Goal: Task Accomplishment & Management: Manage account settings

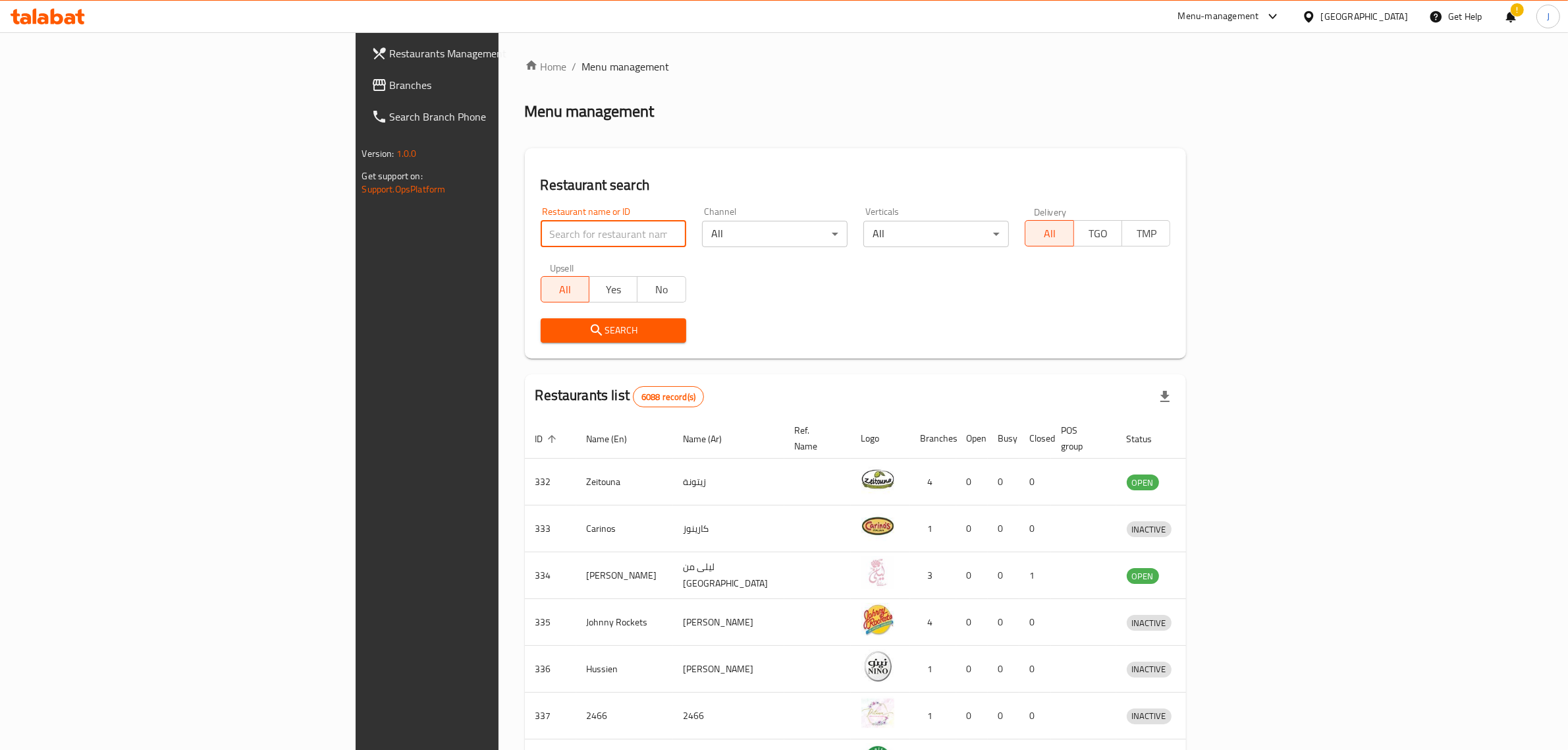
click at [540, 239] on input "search" at bounding box center [613, 233] width 145 height 27
type input "Bamboli"
click at [540, 321] on button "Search" at bounding box center [613, 330] width 145 height 25
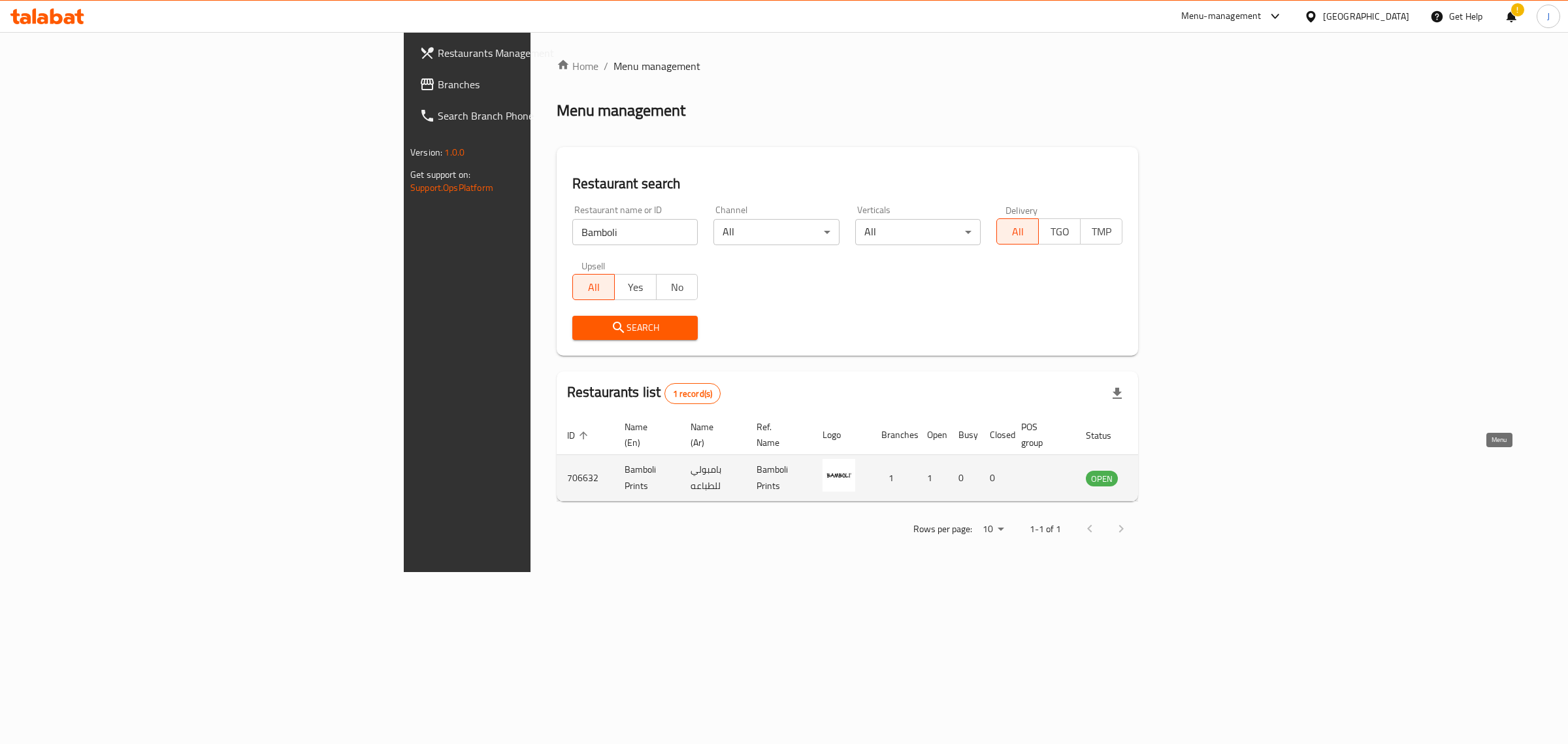
click at [1171, 470] on icon "enhanced table" at bounding box center [1162, 477] width 15 height 15
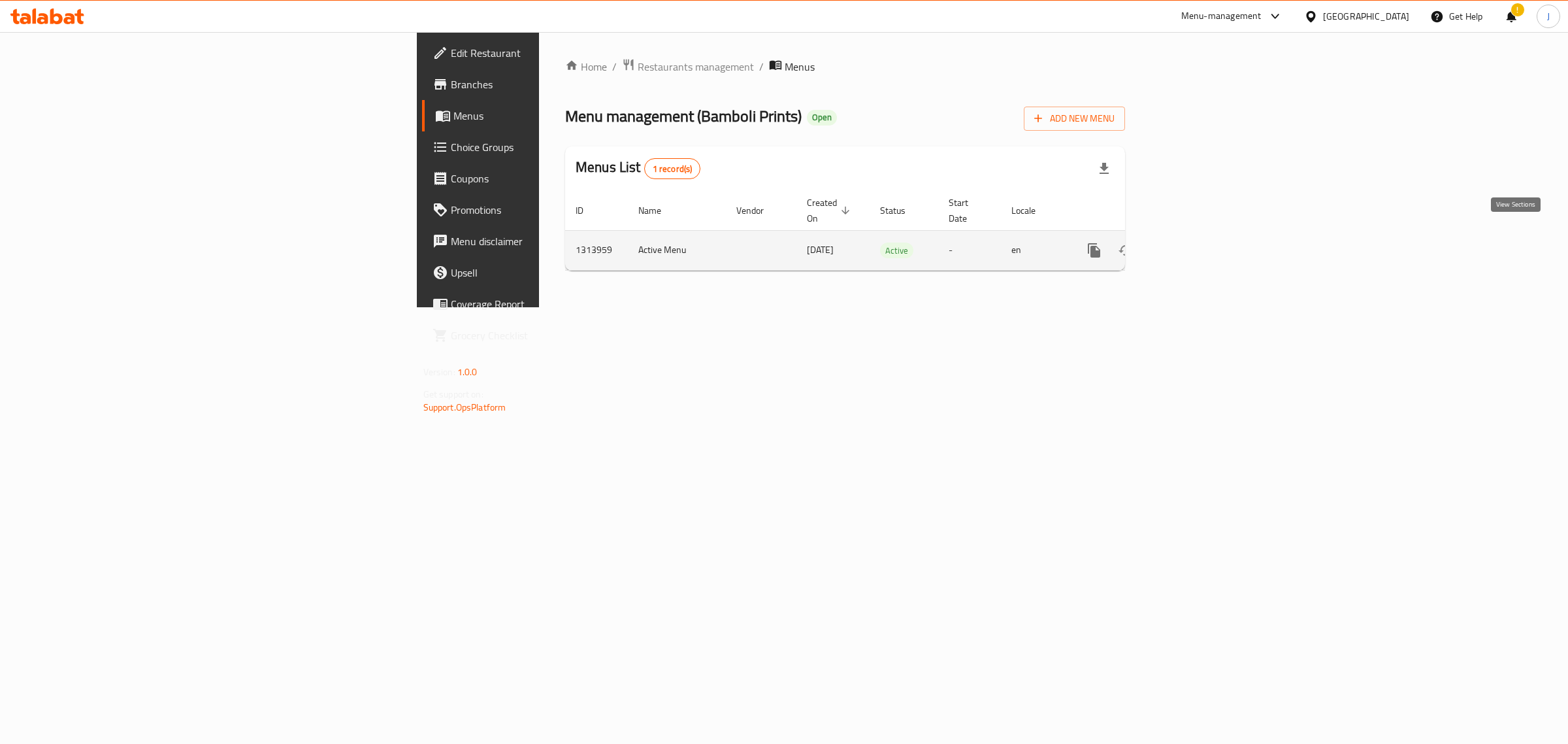
click at [1197, 242] on icon "enhanced table" at bounding box center [1188, 250] width 15 height 15
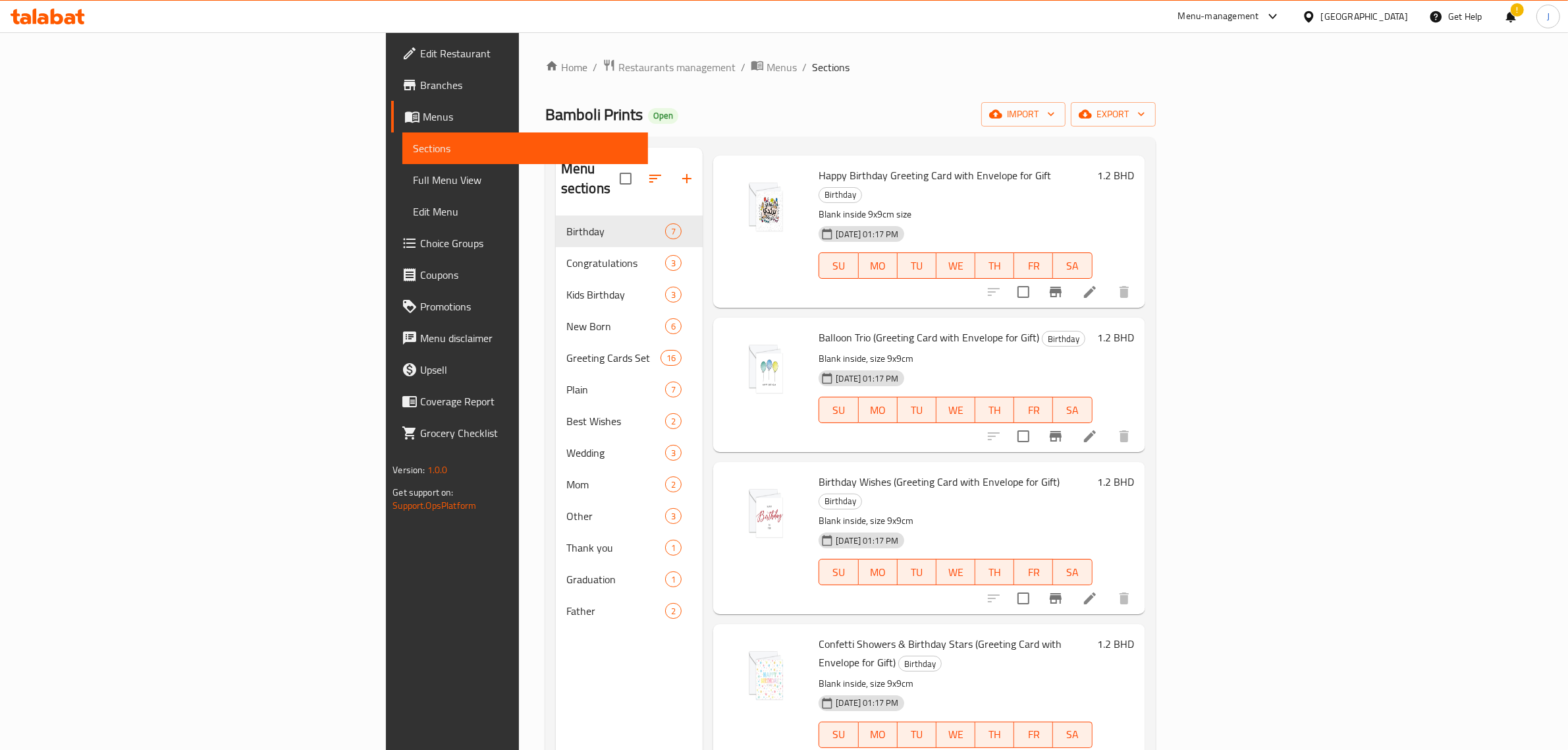
scroll to position [82, 0]
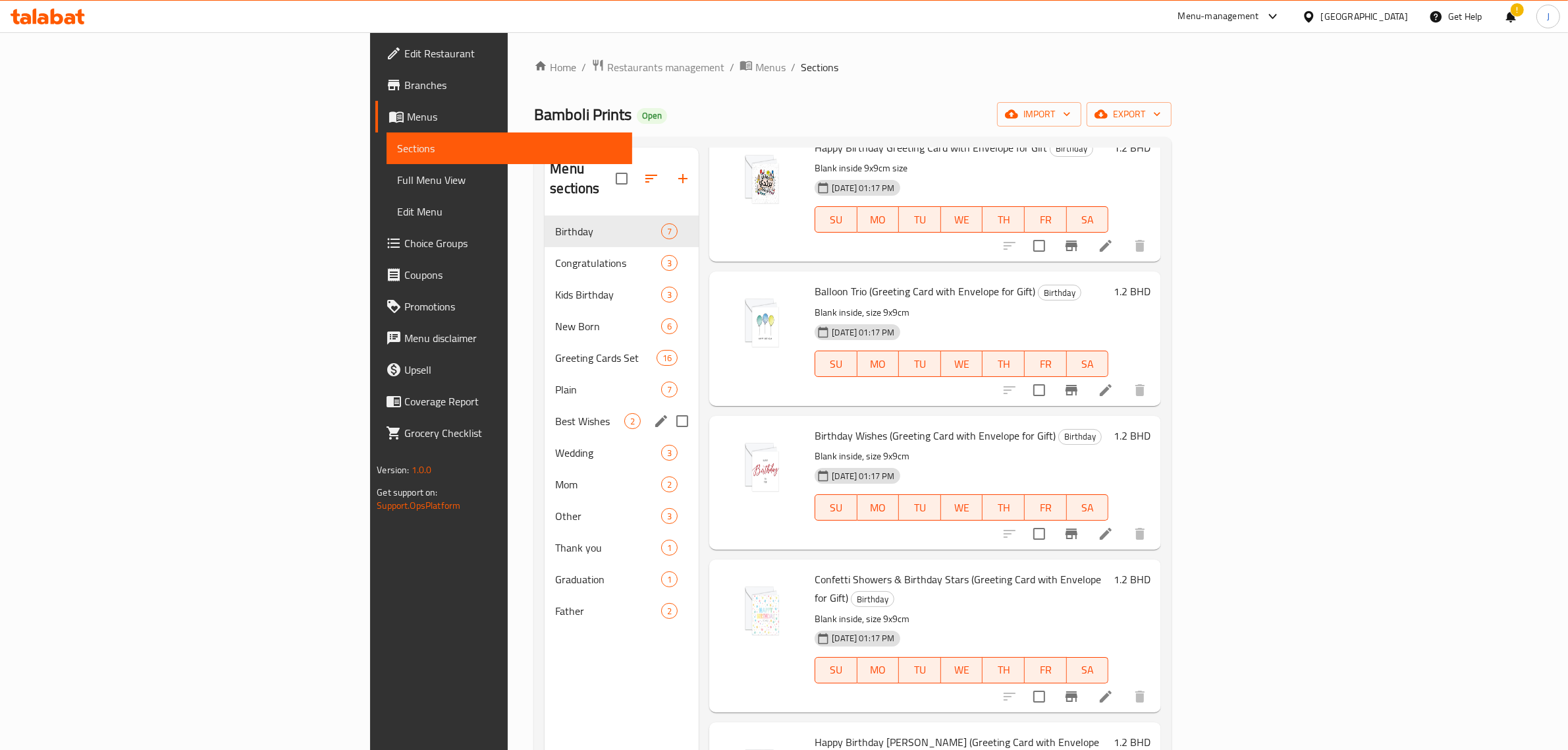
click at [555, 413] on span "Best Wishes" at bounding box center [590, 421] width 69 height 16
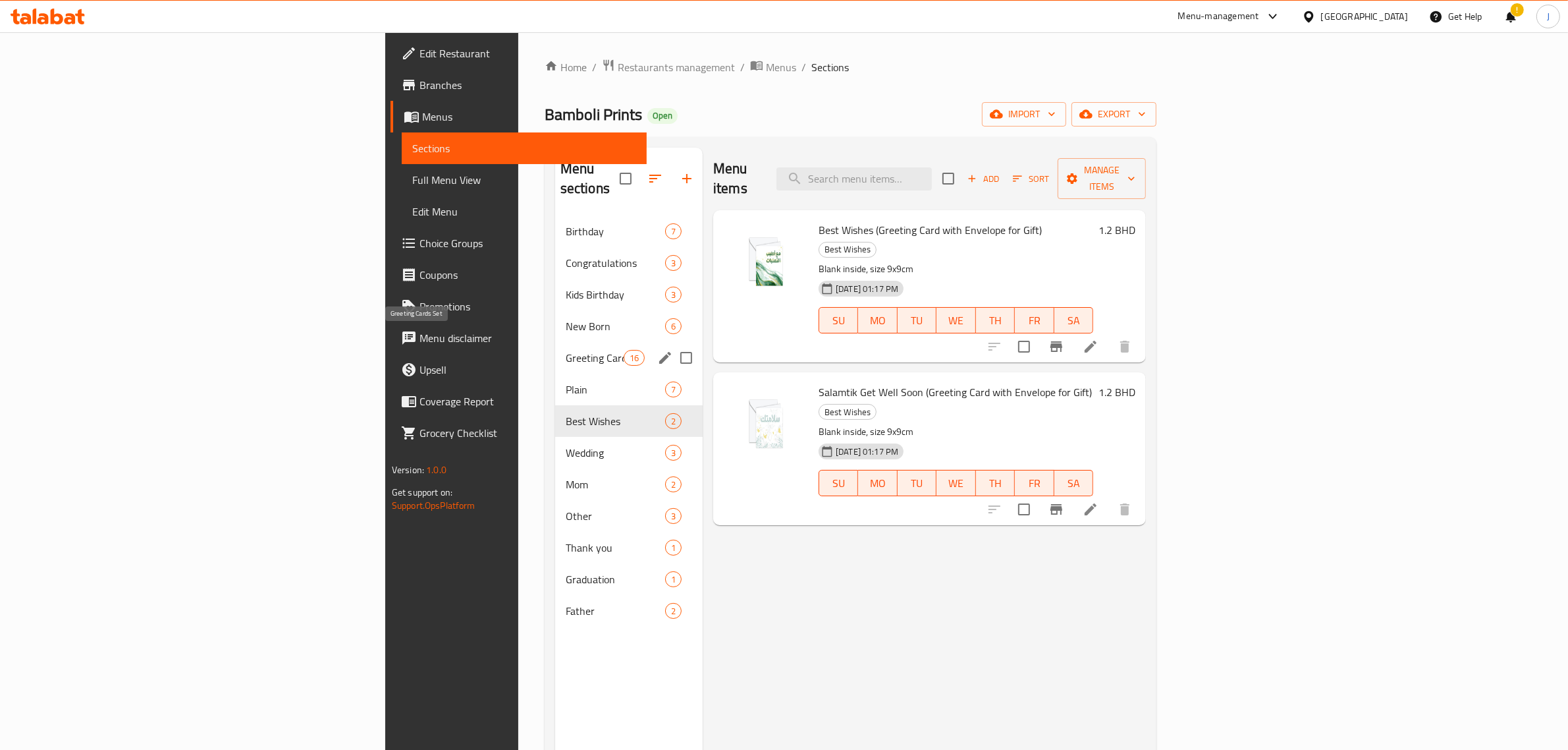
click at [566, 349] on span "Greeting Cards Set" at bounding box center [594, 357] width 58 height 16
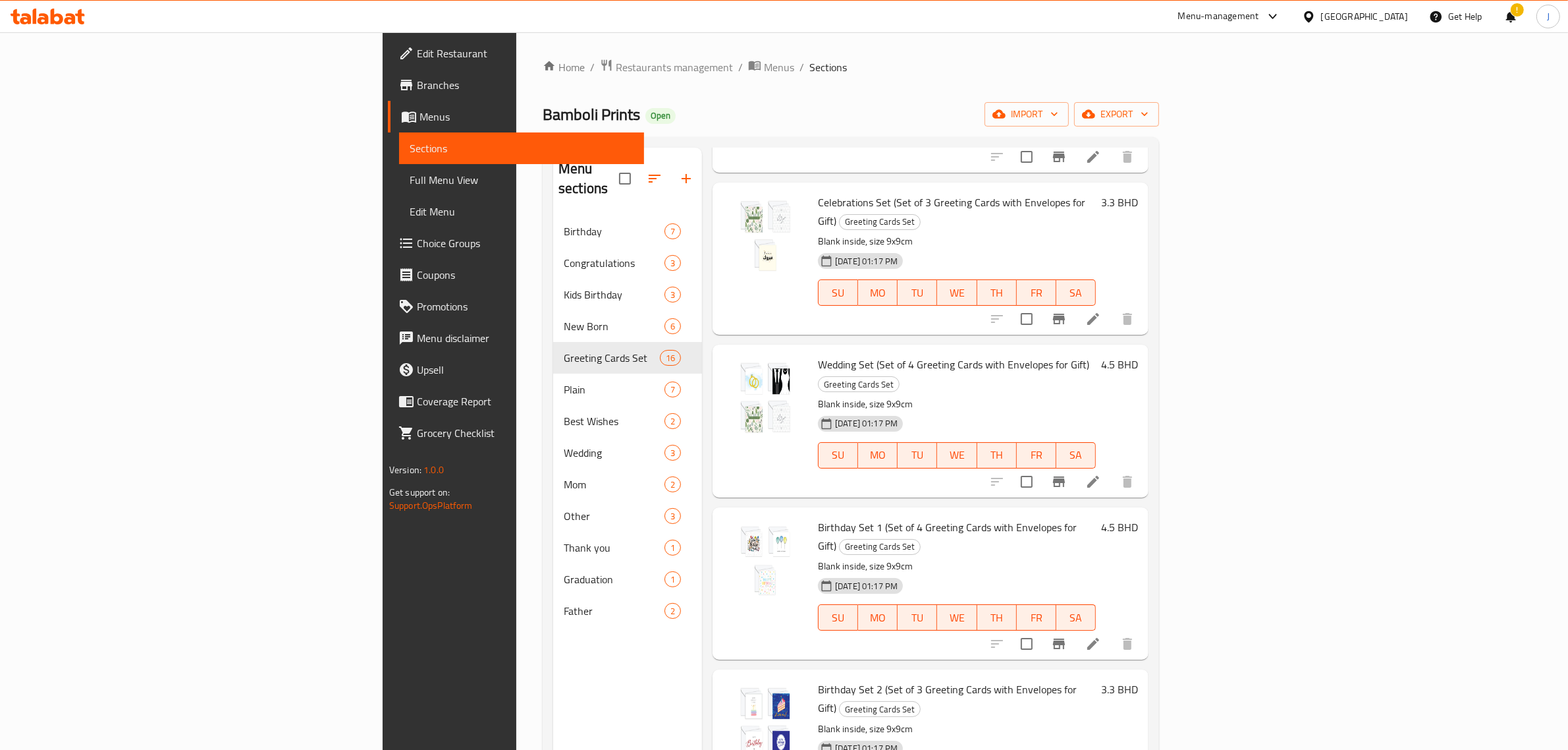
scroll to position [988, 0]
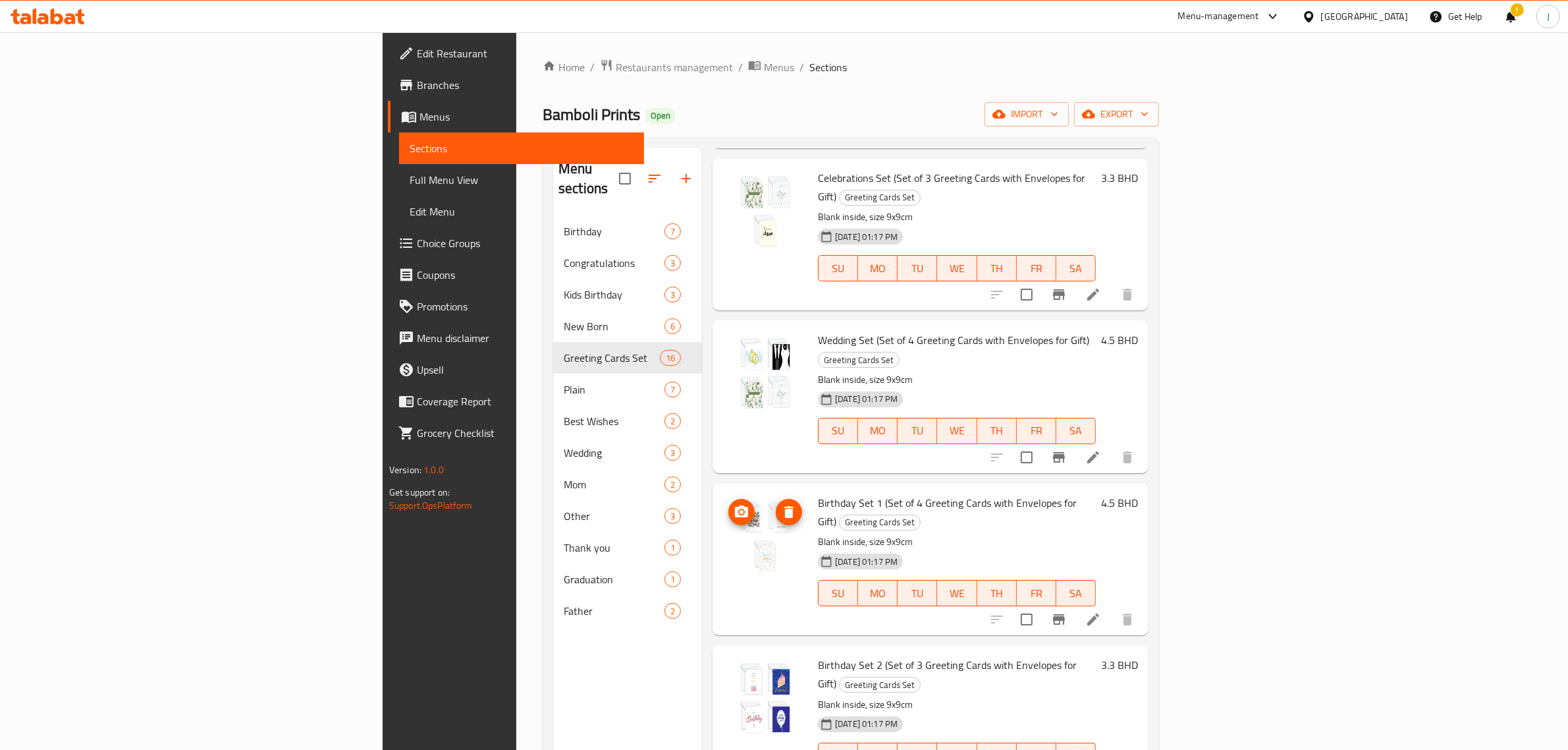
click at [723, 493] on img at bounding box center [765, 535] width 84 height 84
